Goal: Task Accomplishment & Management: Use online tool/utility

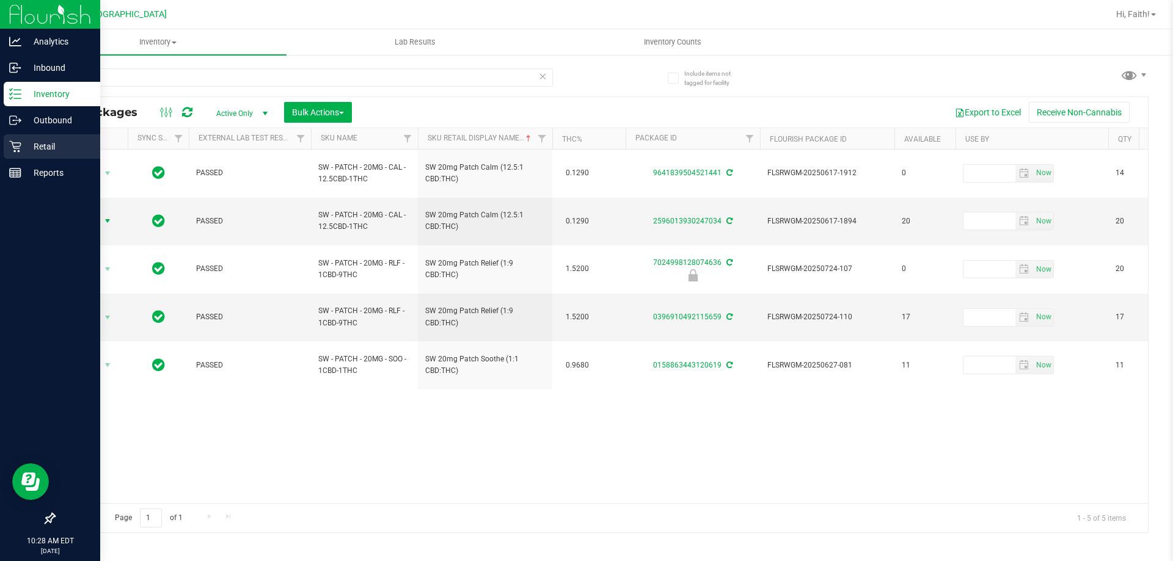
click at [48, 153] on p "Retail" at bounding box center [57, 146] width 73 height 15
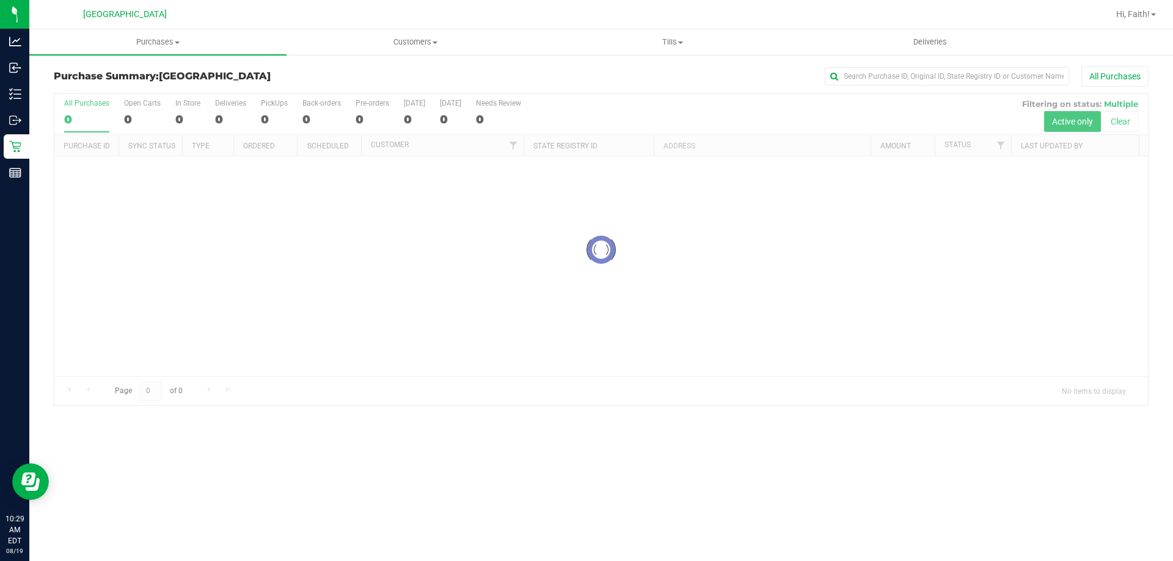
click at [666, 56] on div "Purchase Summary: [GEOGRAPHIC_DATA] All Purchases Loading... All Purchases 0 Op…" at bounding box center [600, 236] width 1143 height 365
click at [657, 43] on span "Tills" at bounding box center [672, 42] width 256 height 11
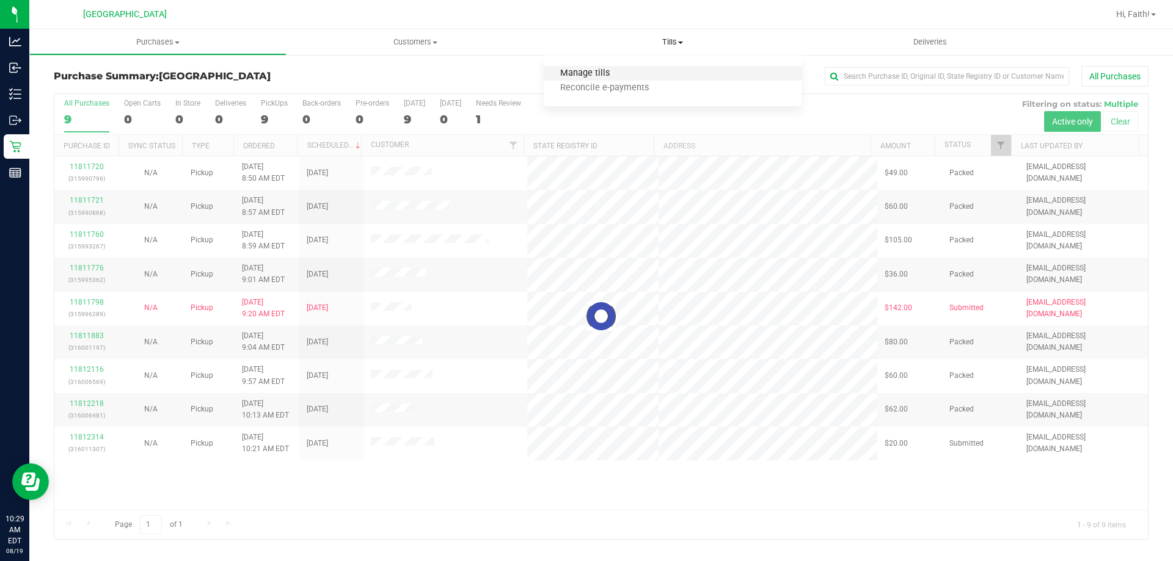
click at [596, 76] on span "Manage tills" at bounding box center [585, 73] width 82 height 10
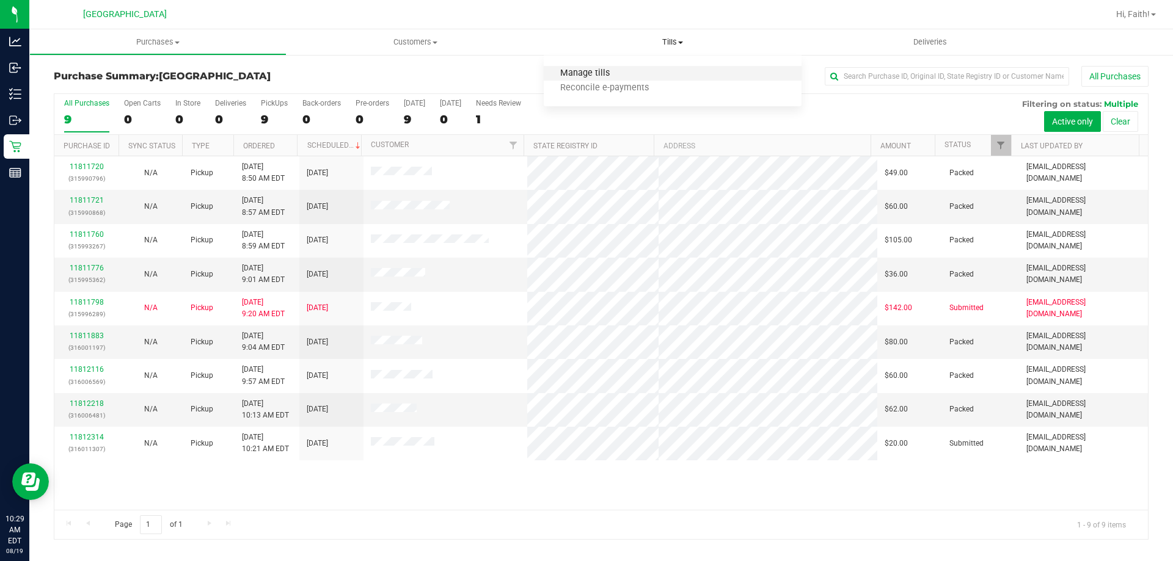
click at [597, 71] on span "Manage tills" at bounding box center [585, 73] width 82 height 10
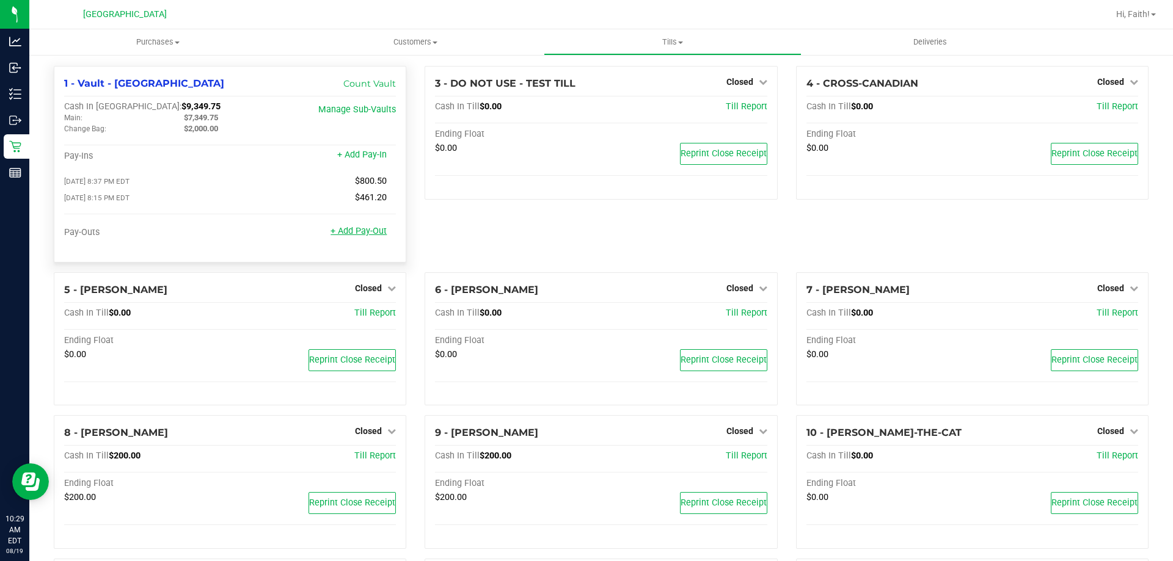
click at [357, 231] on link "+ Add Pay-Out" at bounding box center [358, 231] width 56 height 10
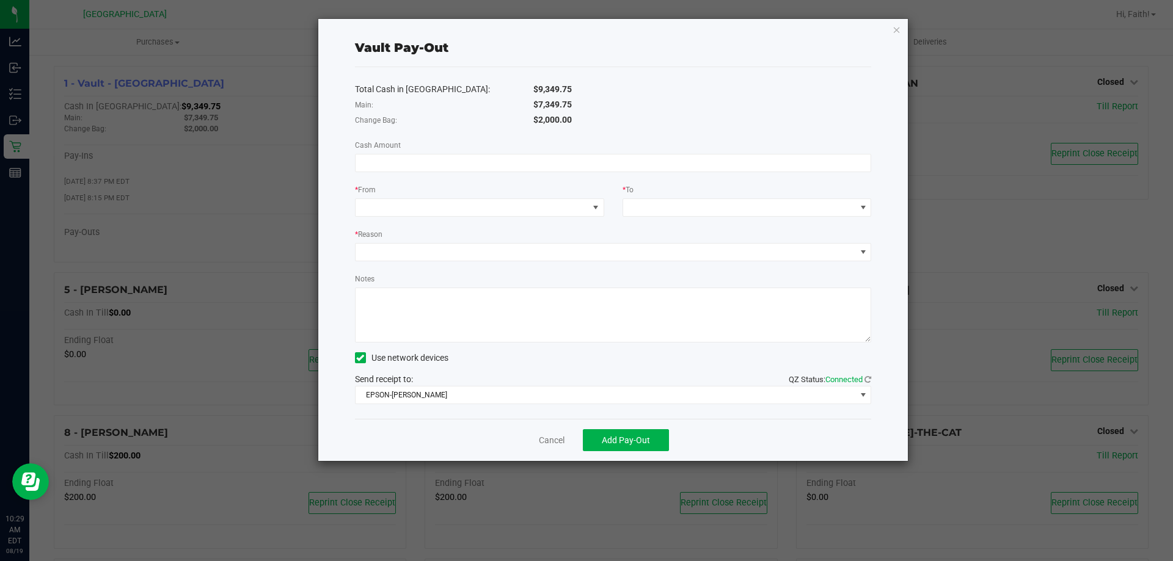
click at [508, 153] on div "Total Cash in Vault: $9,349.75 Main: $7,349.75 Change Bag: $2,000.00 Cash Amoun…" at bounding box center [613, 243] width 517 height 352
click at [503, 159] on input at bounding box center [612, 163] width 515 height 17
type input "$7,349.75"
click at [615, 96] on div "Total Cash in Vault: $9,349.75" at bounding box center [613, 89] width 535 height 15
click at [394, 211] on span at bounding box center [471, 207] width 233 height 17
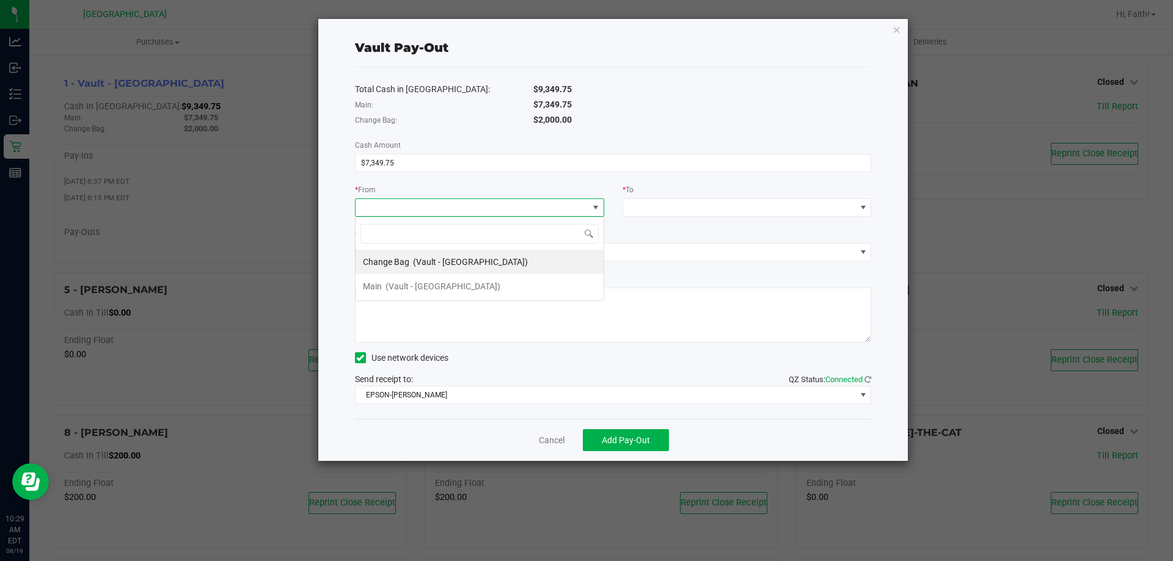
scroll to position [18, 249]
click at [421, 282] on span "(Vault - [GEOGRAPHIC_DATA])" at bounding box center [442, 287] width 115 height 10
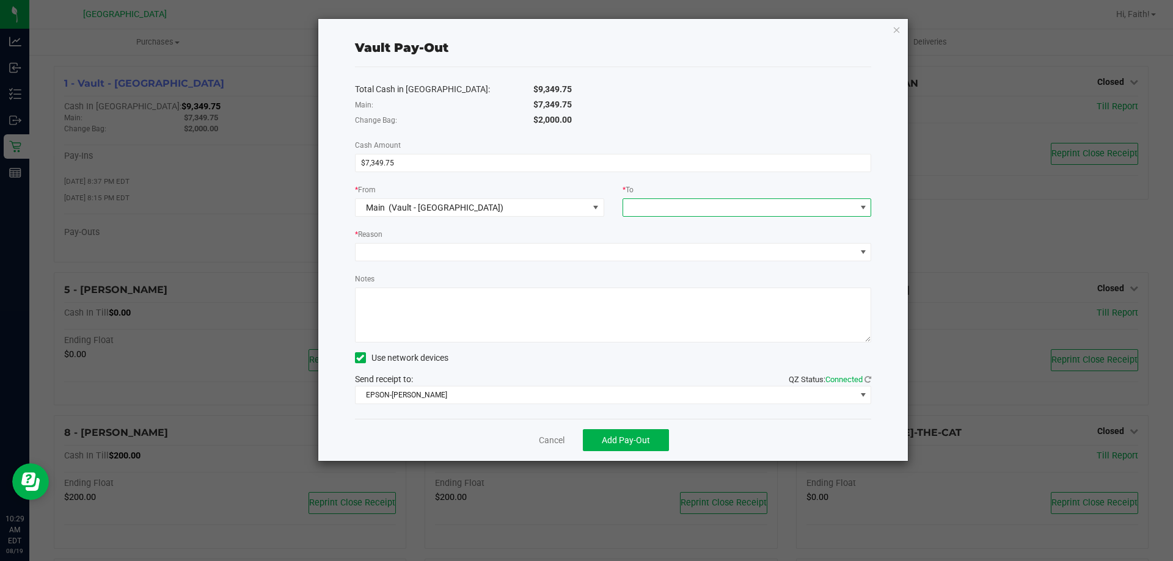
click at [633, 213] on div at bounding box center [632, 208] width 8 height 22
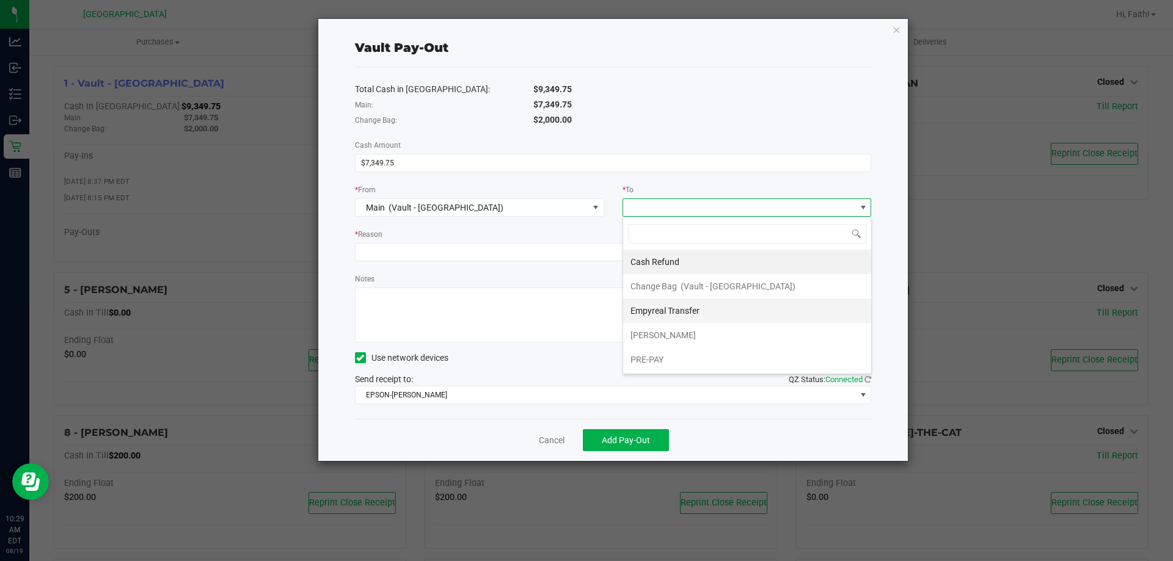
click at [680, 301] on div "Empyreal Transfer" at bounding box center [665, 311] width 71 height 22
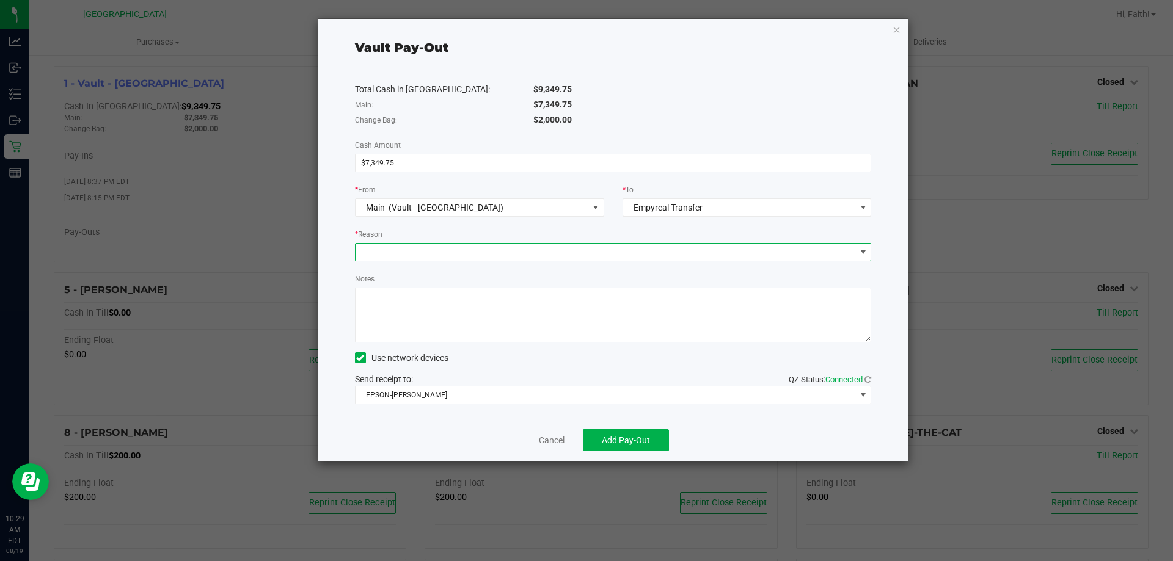
click at [559, 261] on span at bounding box center [613, 252] width 517 height 18
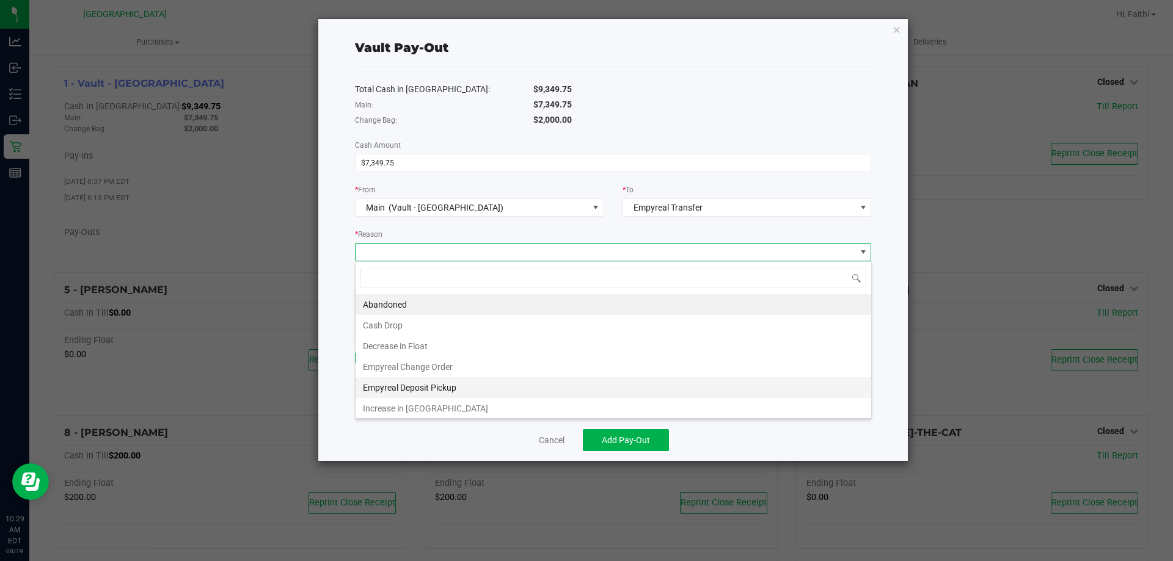
scroll to position [2, 0]
click at [446, 381] on li "Empyreal Deposit Pickup" at bounding box center [612, 385] width 515 height 21
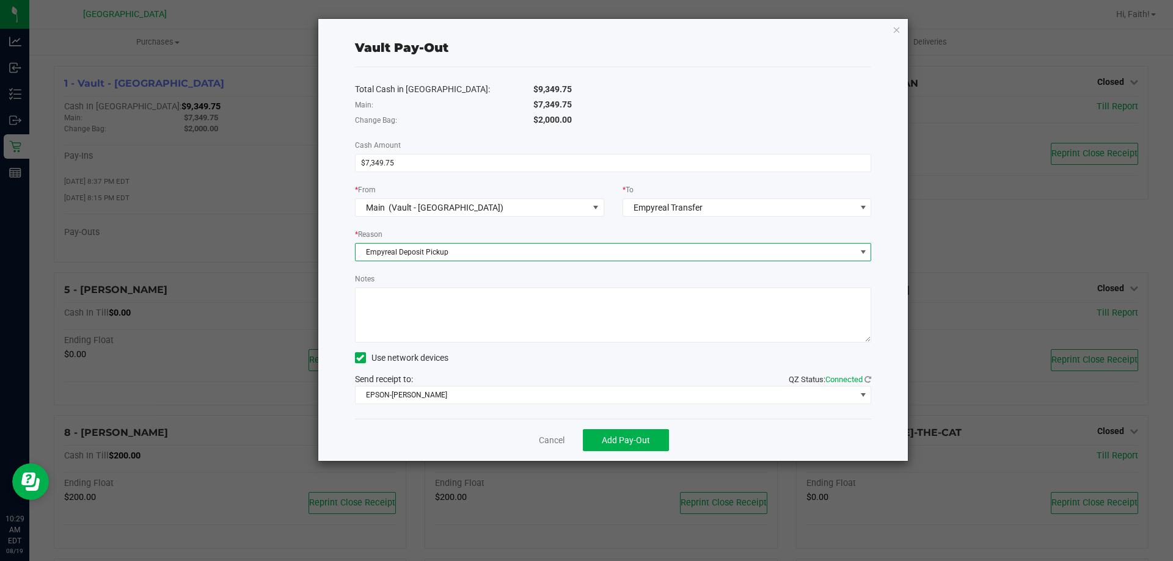
click at [441, 316] on textarea "Notes" at bounding box center [613, 315] width 517 height 55
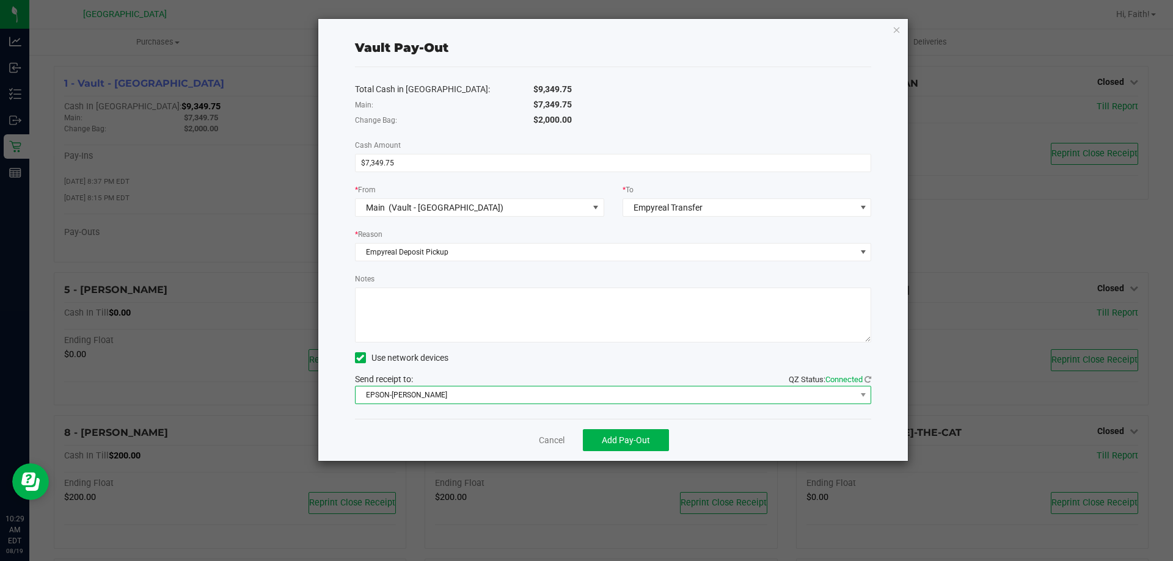
click at [427, 396] on span "EPSON-[PERSON_NAME]" at bounding box center [605, 395] width 500 height 17
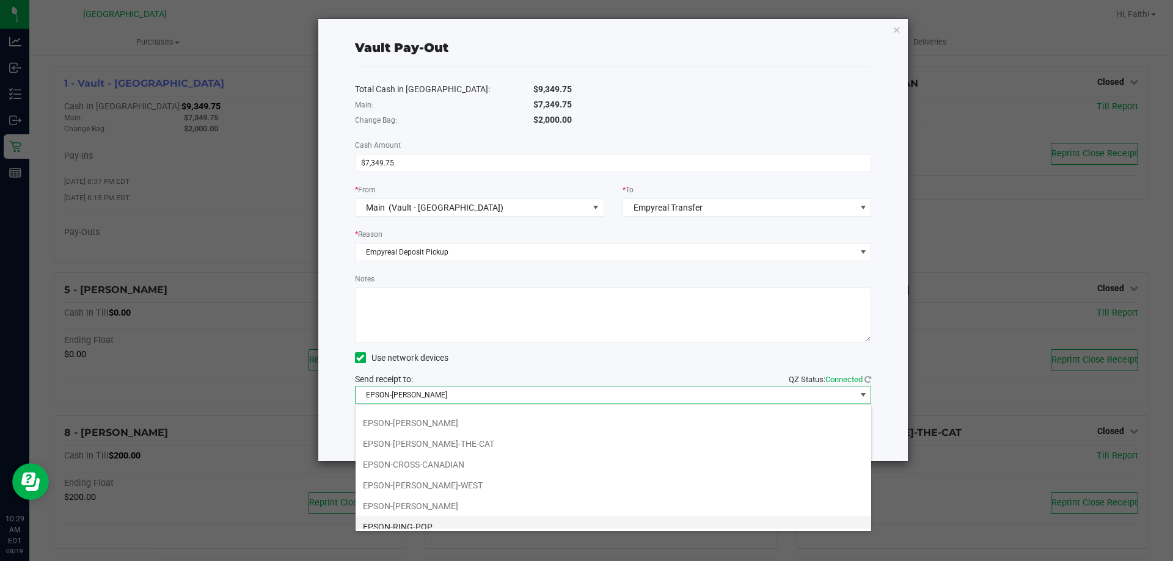
scroll to position [85, 0]
click at [447, 442] on li "EPSON-[PERSON_NAME]-THE-CAT" at bounding box center [612, 435] width 515 height 21
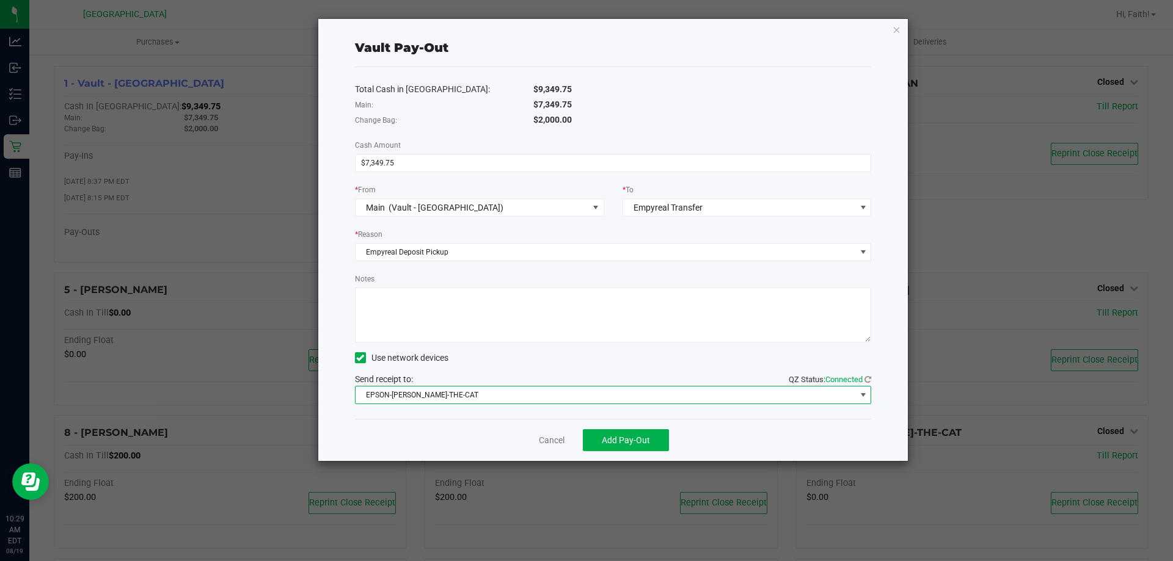
click at [459, 293] on textarea "Notes" at bounding box center [613, 315] width 517 height 55
type textarea "EMP PICKUP $7349.75; [DATE]"
click at [617, 275] on div "Notes" at bounding box center [613, 307] width 517 height 70
drag, startPoint x: 537, startPoint y: 103, endPoint x: 587, endPoint y: 103, distance: 49.5
click at [587, 103] on div "$7,349.75" at bounding box center [702, 104] width 357 height 13
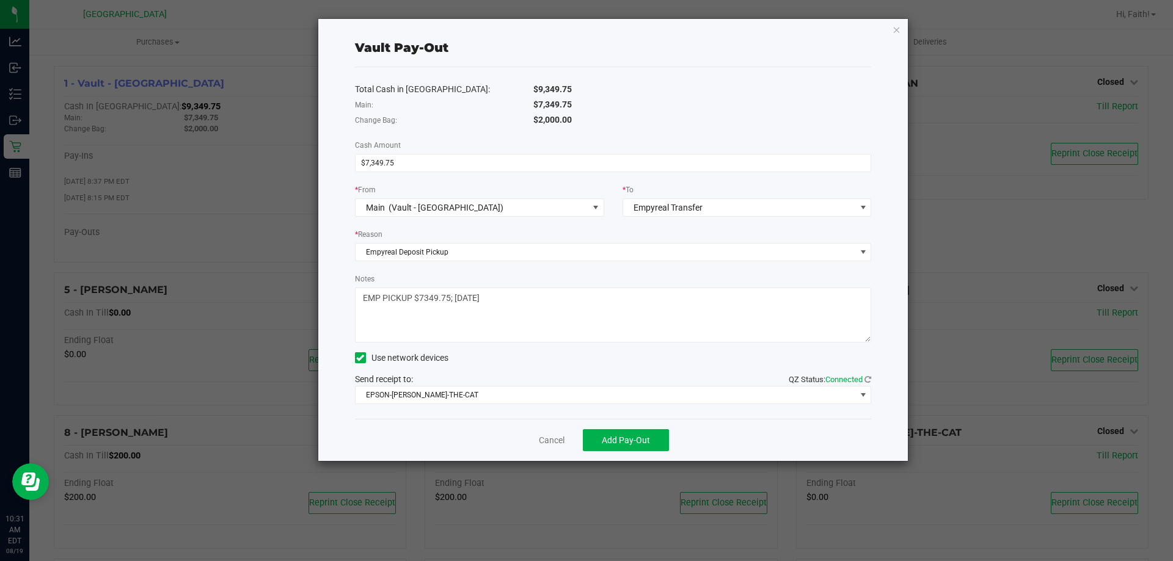
click at [587, 103] on div "$7,349.75" at bounding box center [702, 104] width 357 height 13
click at [558, 88] on span "$9,349.75" at bounding box center [552, 89] width 38 height 10
click at [572, 115] on span "$2,000.00" at bounding box center [552, 120] width 38 height 10
click at [498, 307] on textarea "Notes" at bounding box center [613, 315] width 517 height 55
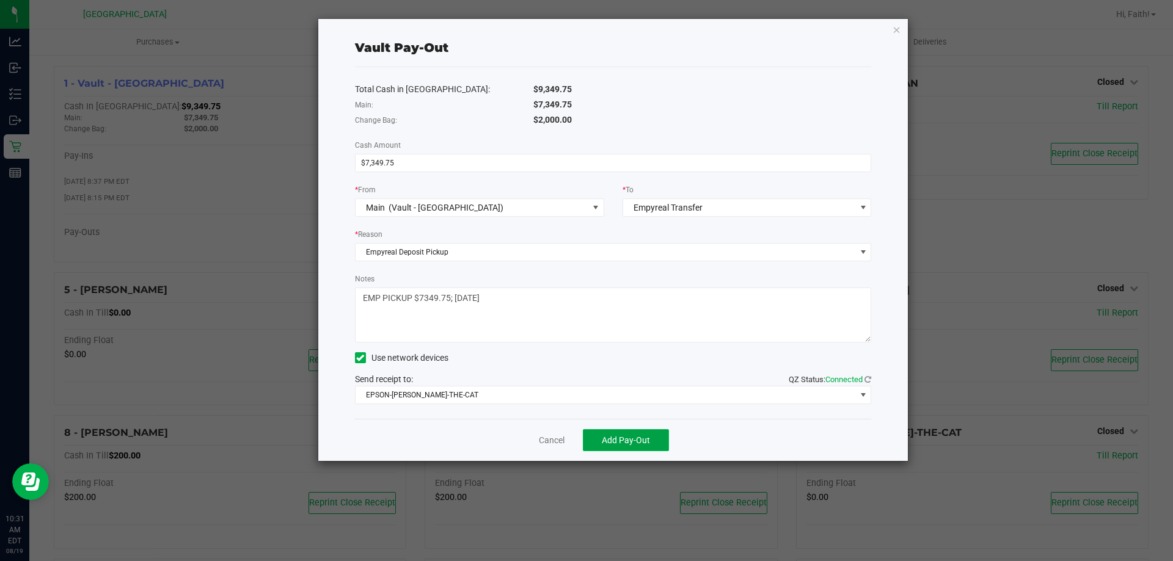
click at [639, 438] on span "Add Pay-Out" at bounding box center [626, 440] width 48 height 10
click at [894, 31] on icon "button" at bounding box center [896, 29] width 9 height 15
